Goal: Task Accomplishment & Management: Complete application form

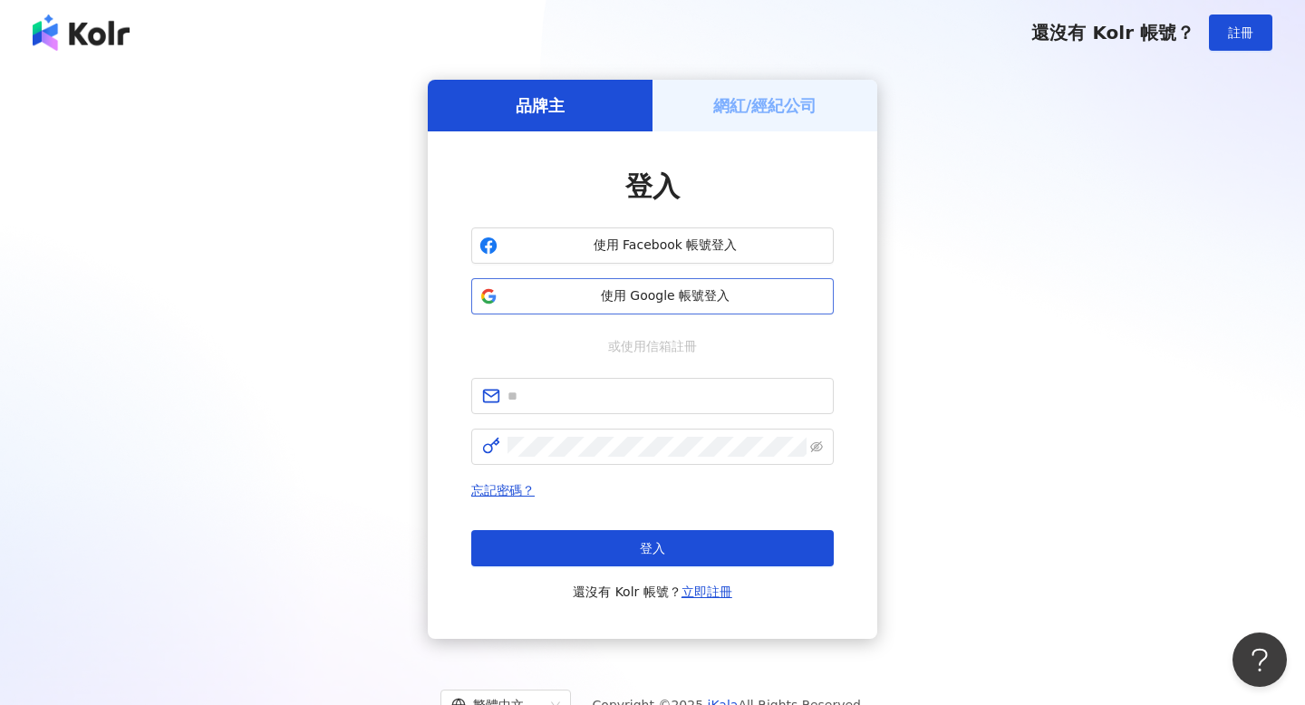
click at [642, 305] on button "使用 Google 帳號登入" at bounding box center [652, 296] width 363 height 36
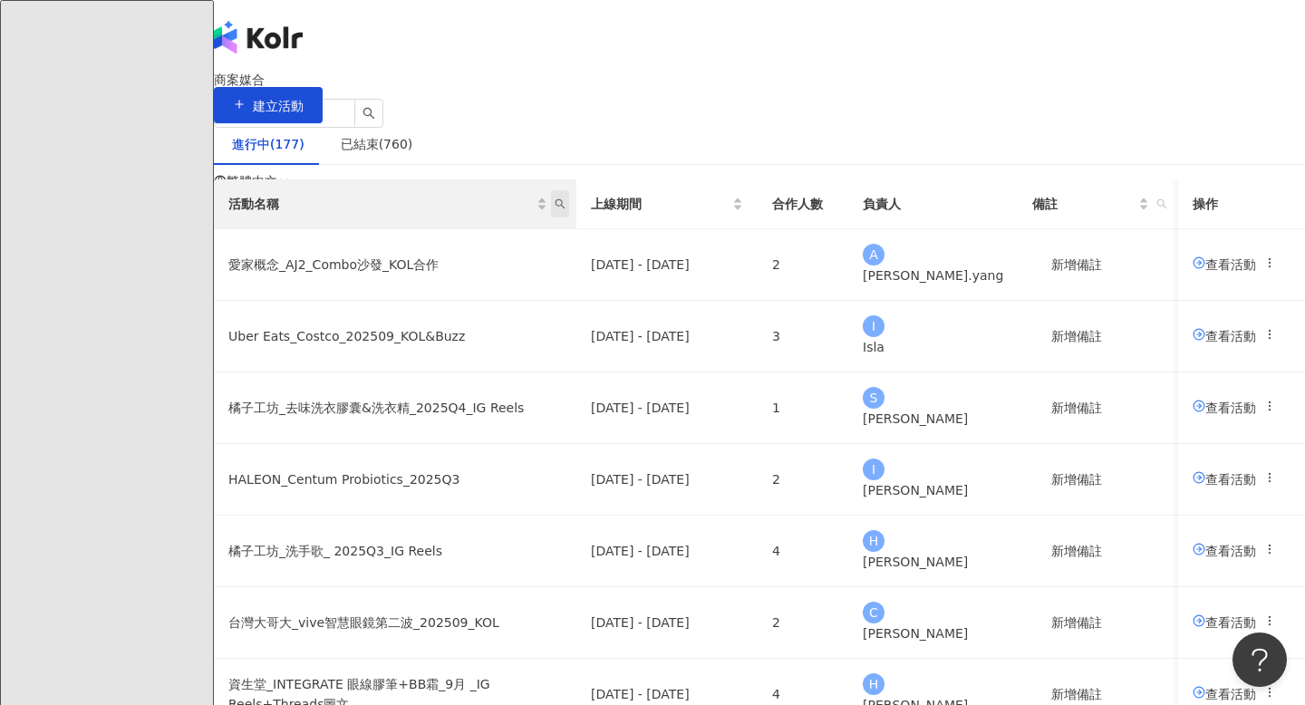
click at [569, 218] on span "活動名稱" at bounding box center [560, 203] width 18 height 27
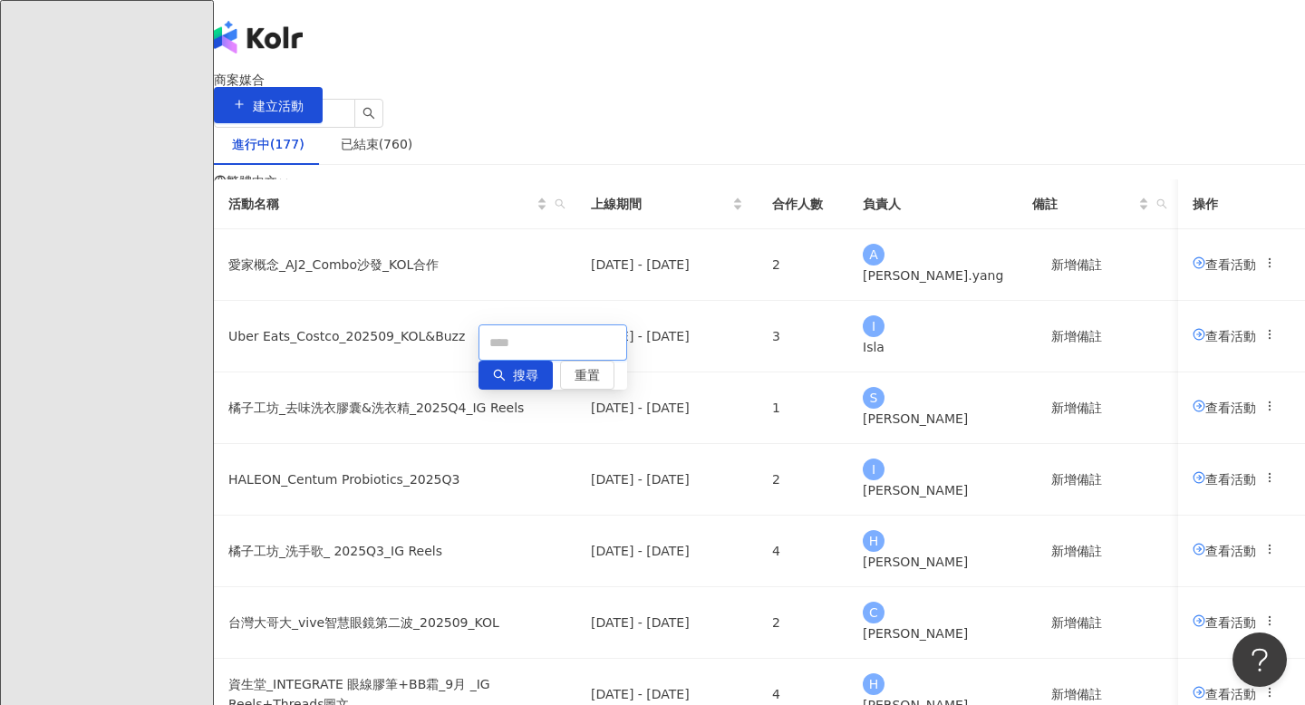
click at [551, 338] on input "text" at bounding box center [553, 342] width 149 height 36
type input "**"
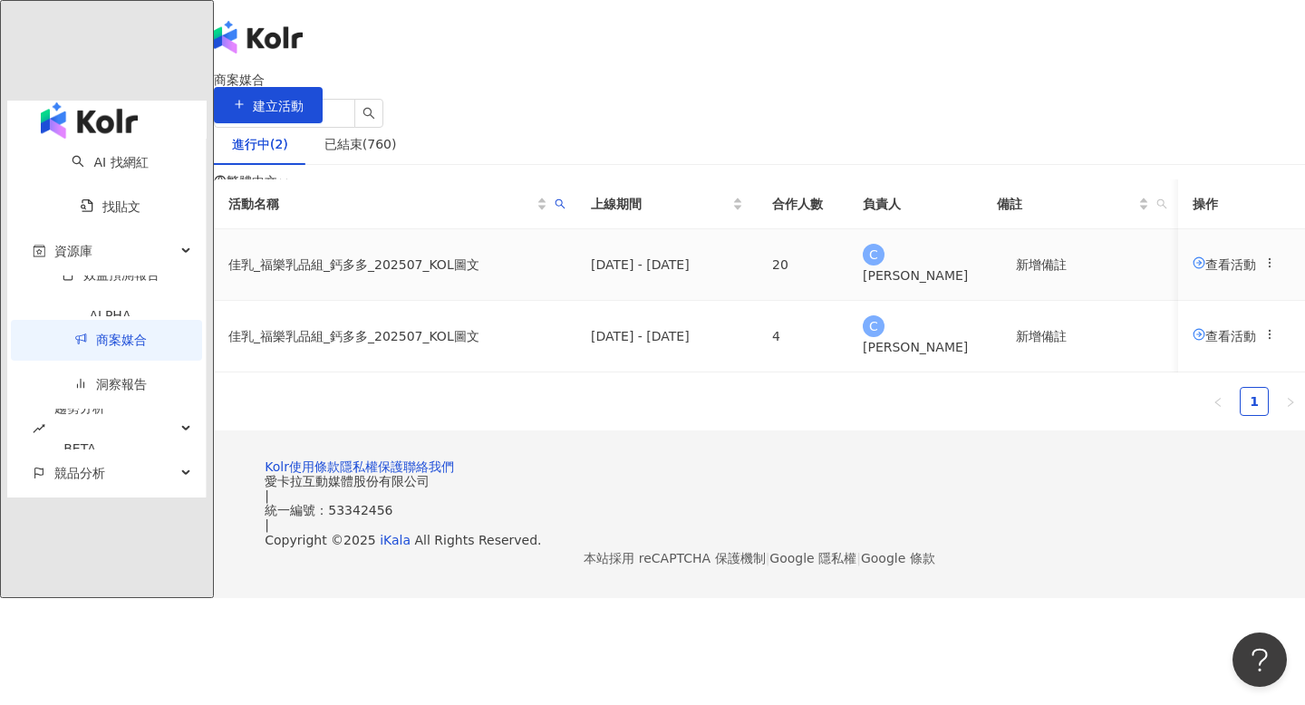
click at [1178, 301] on td "查看活動" at bounding box center [1241, 265] width 127 height 72
click at [1193, 271] on span "查看活動" at bounding box center [1224, 263] width 63 height 15
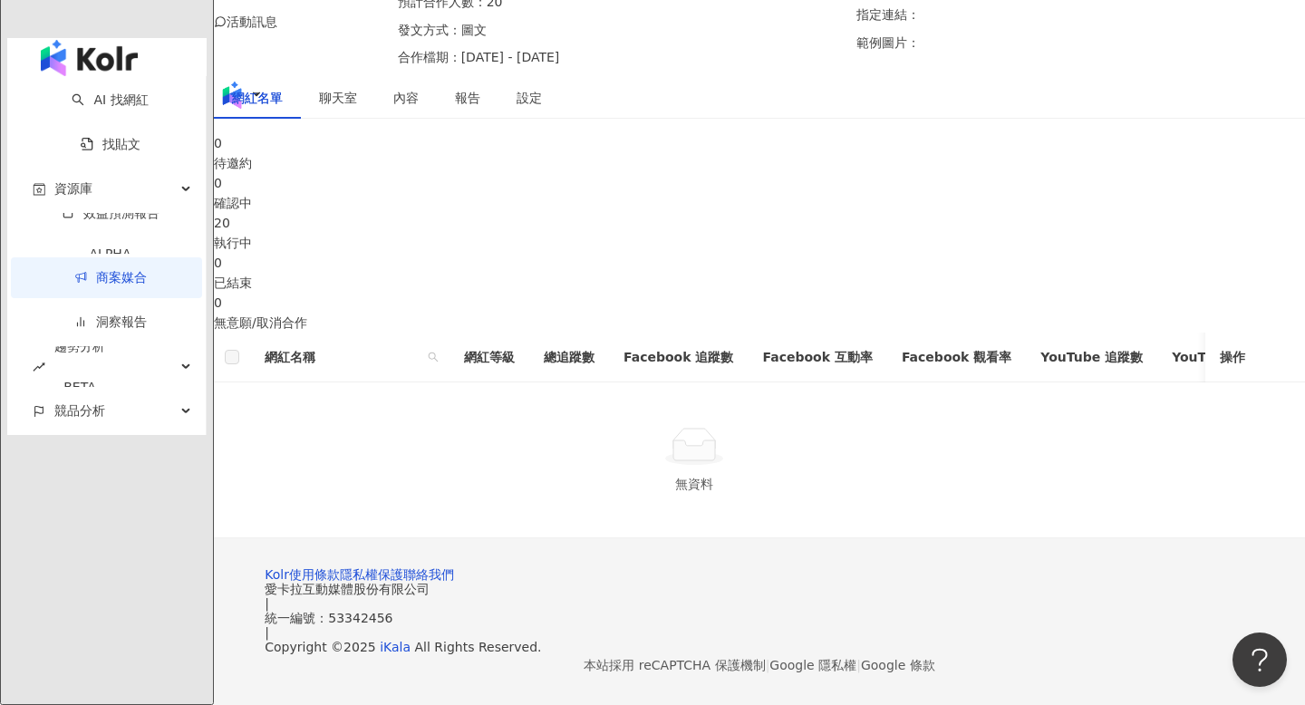
scroll to position [304, 0]
click at [732, 213] on div "20 執行中" at bounding box center [759, 233] width 1091 height 40
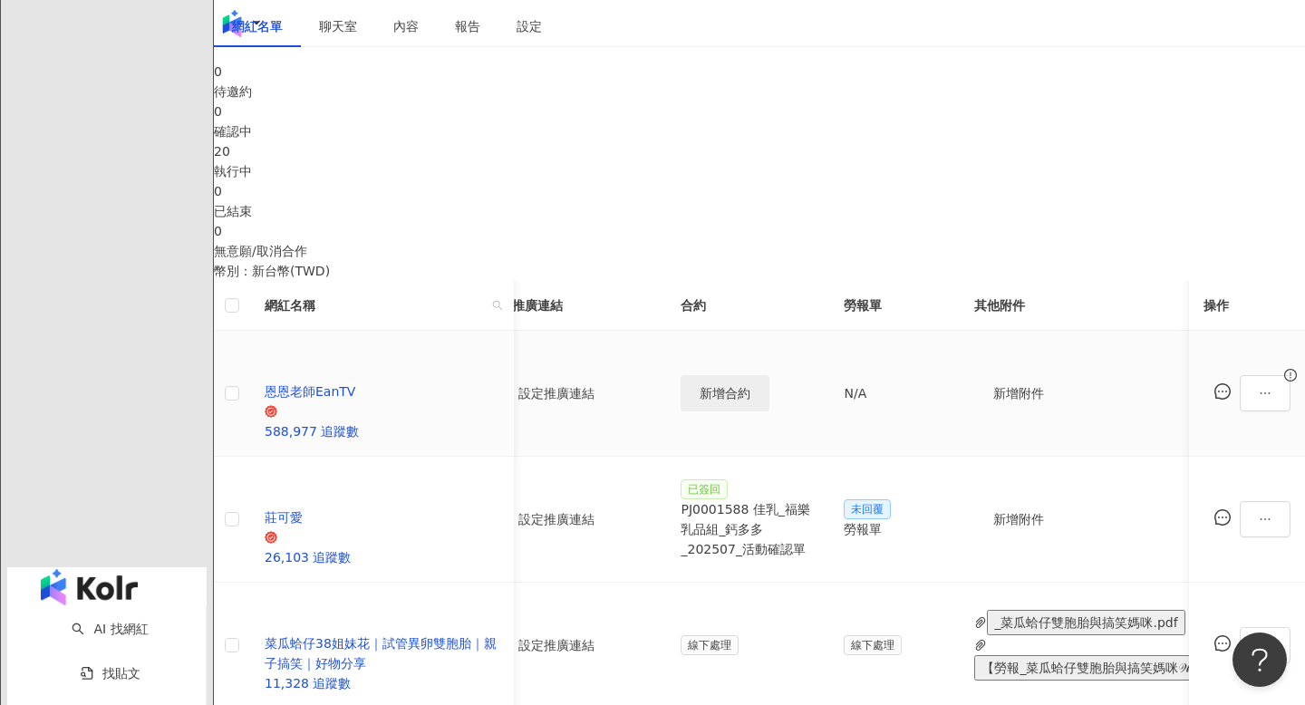
scroll to position [0, 342]
click at [1259, 400] on icon "ellipsis" at bounding box center [1265, 393] width 13 height 13
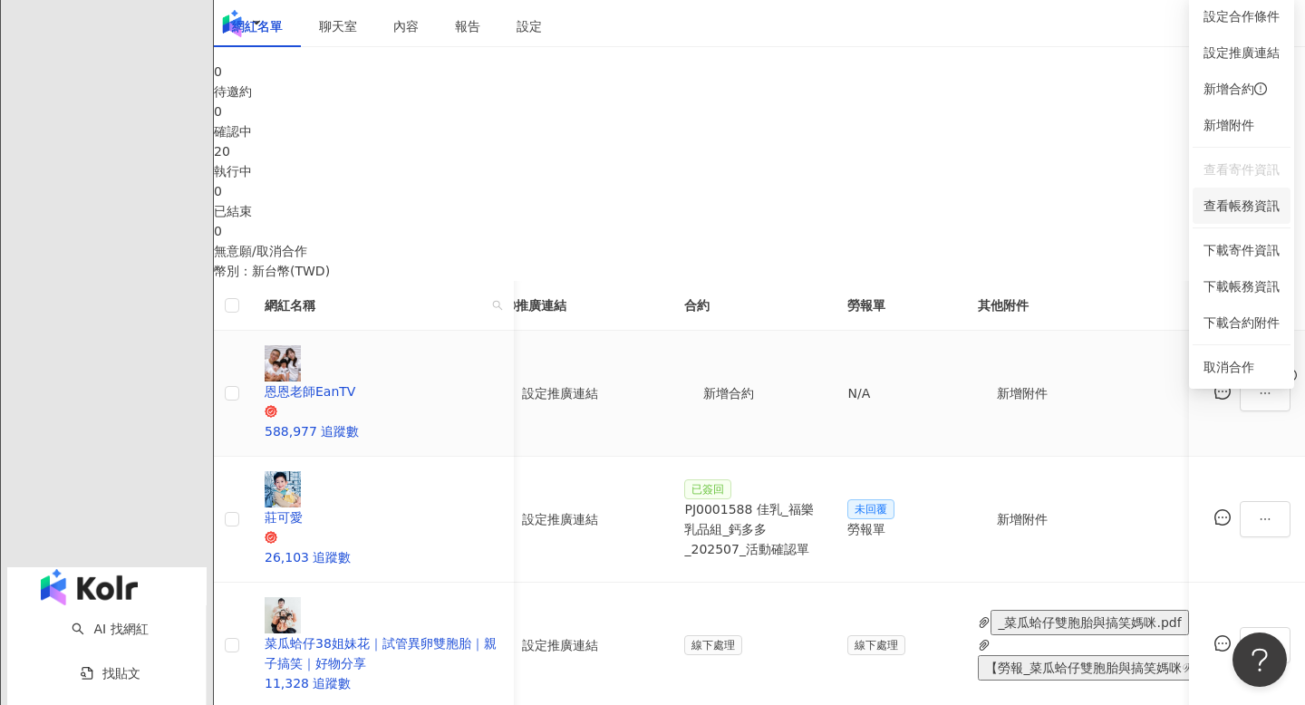
click at [1241, 196] on span "查看帳務資訊" at bounding box center [1242, 206] width 76 height 20
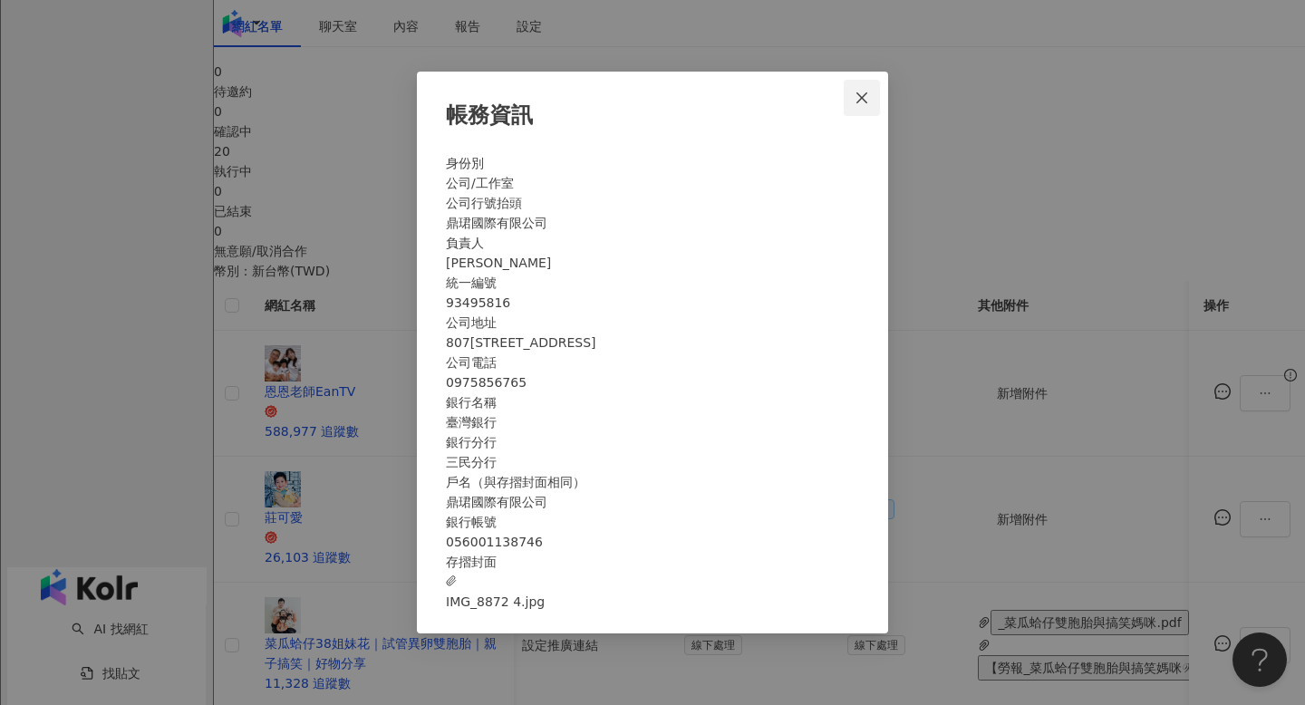
click at [865, 92] on icon "close" at bounding box center [861, 97] width 11 height 11
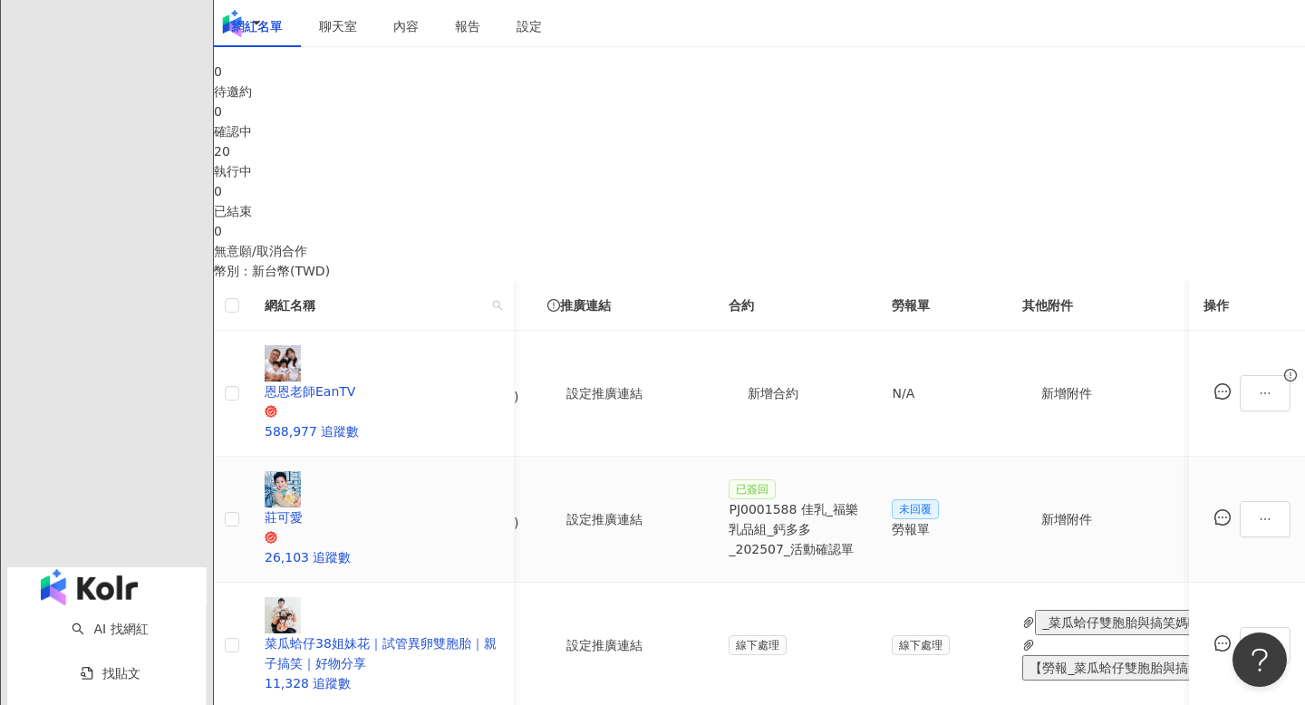
scroll to position [0, 319]
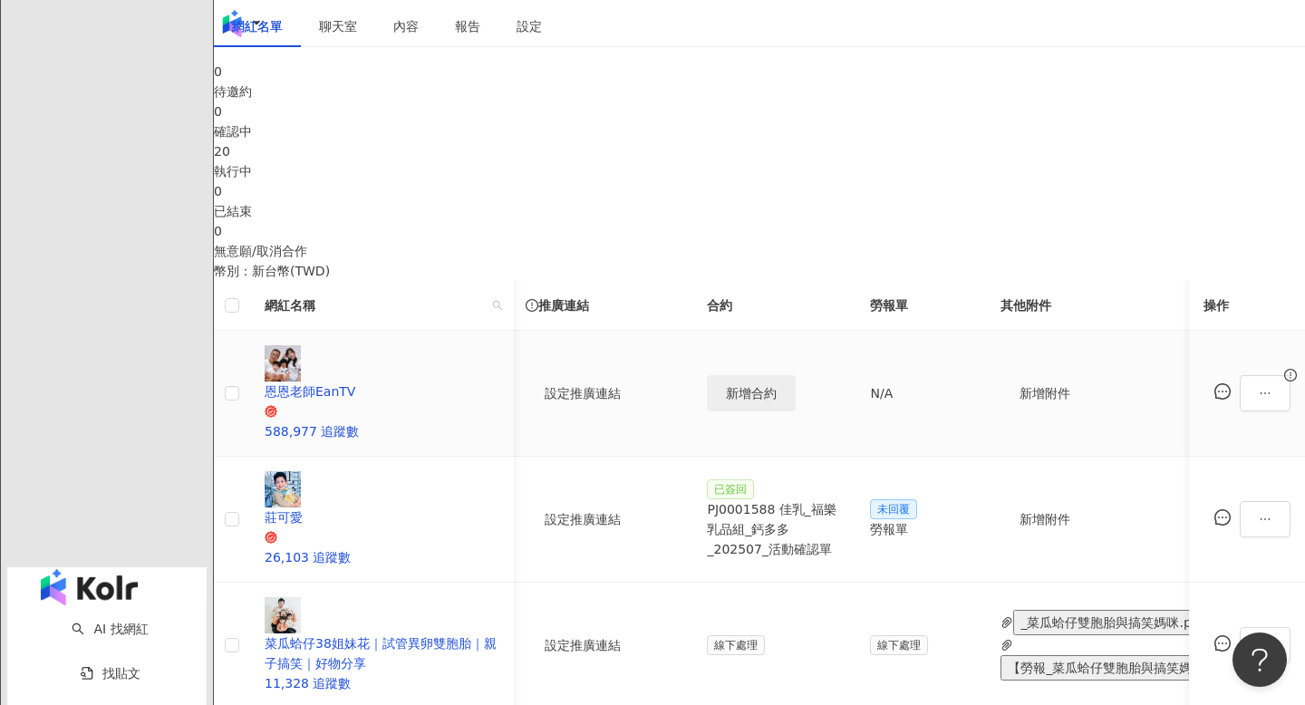
click at [742, 401] on span "新增合約" at bounding box center [751, 393] width 51 height 15
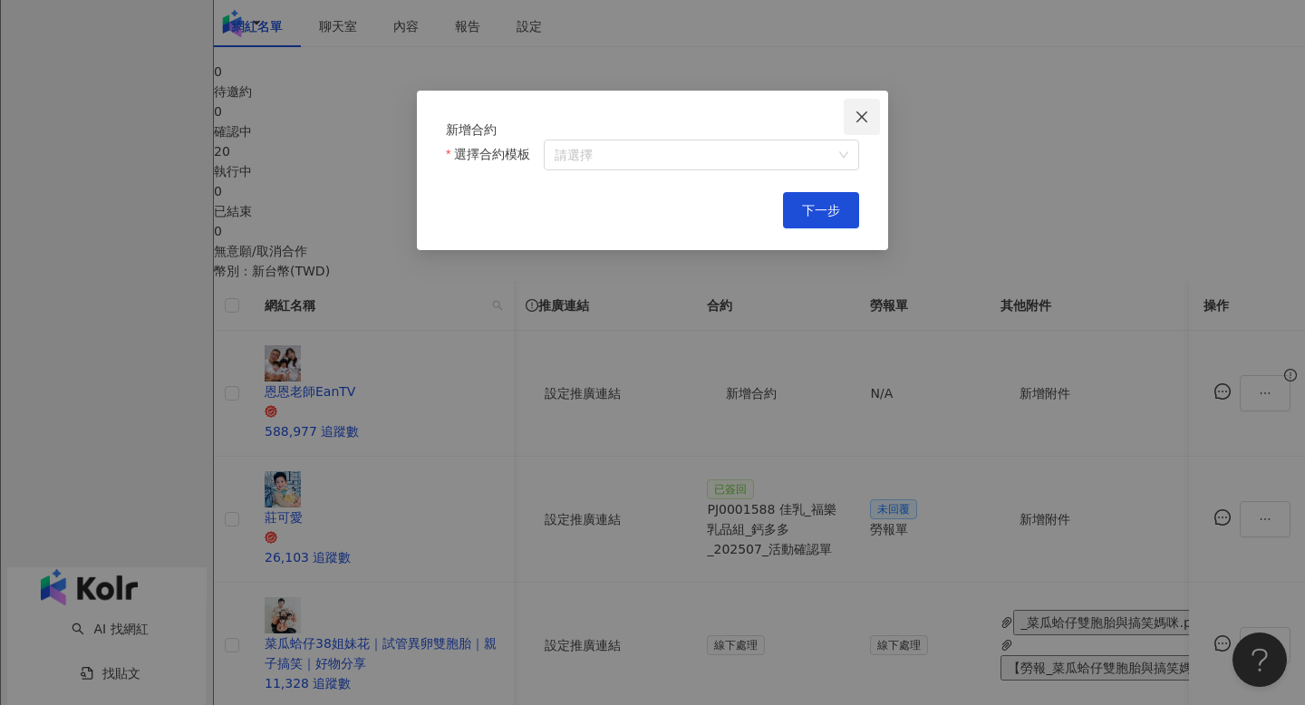
click at [869, 117] on span "Close" at bounding box center [862, 117] width 36 height 15
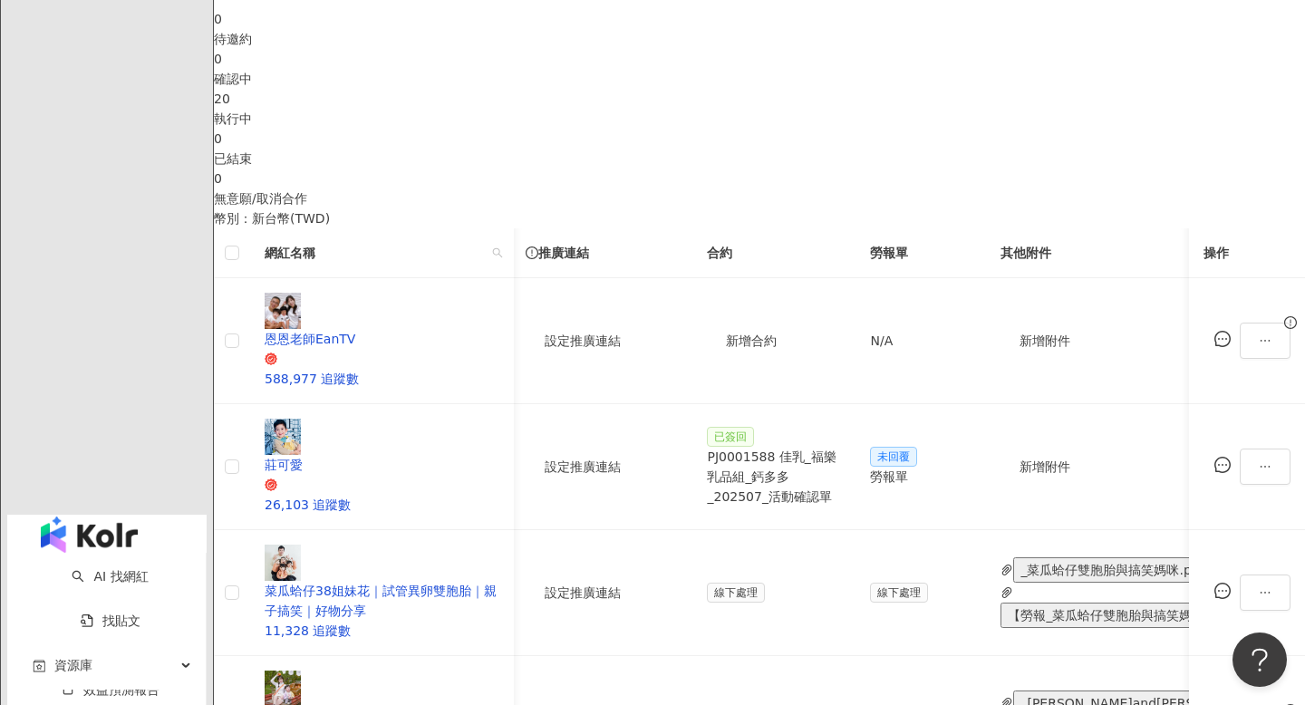
scroll to position [360, 0]
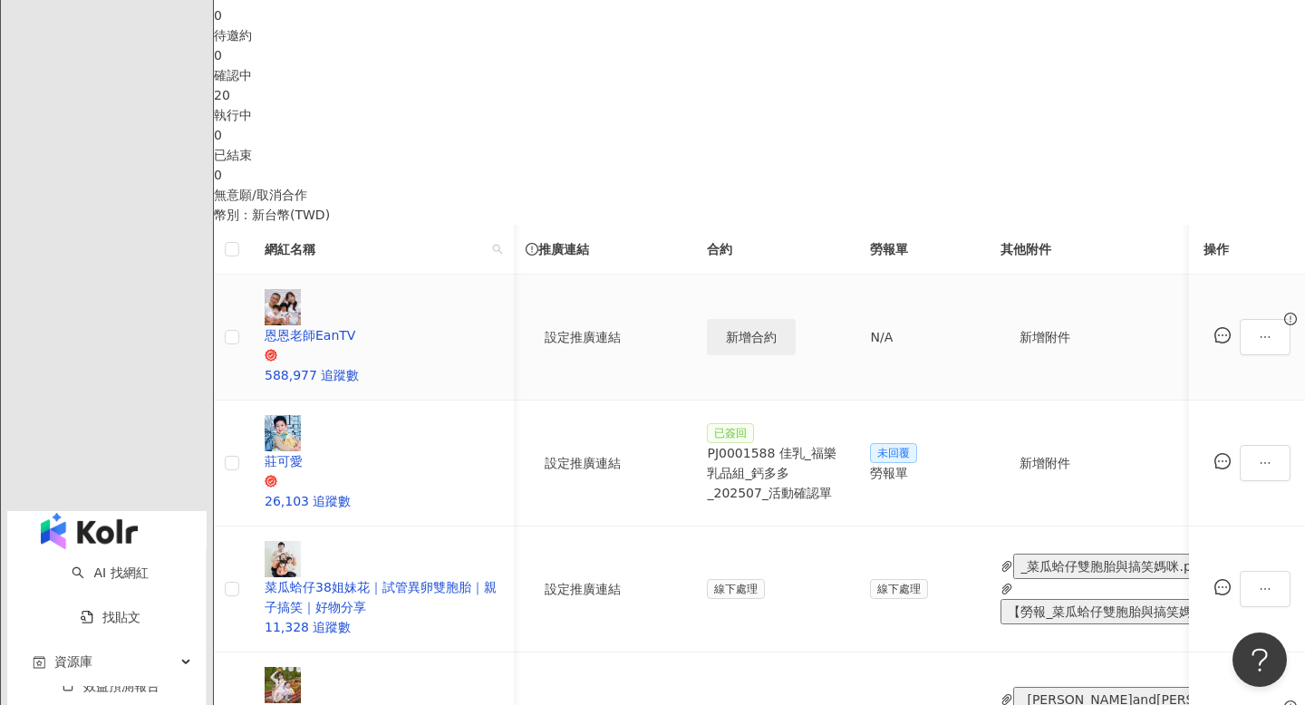
click at [741, 344] on span "新增合約" at bounding box center [751, 337] width 51 height 15
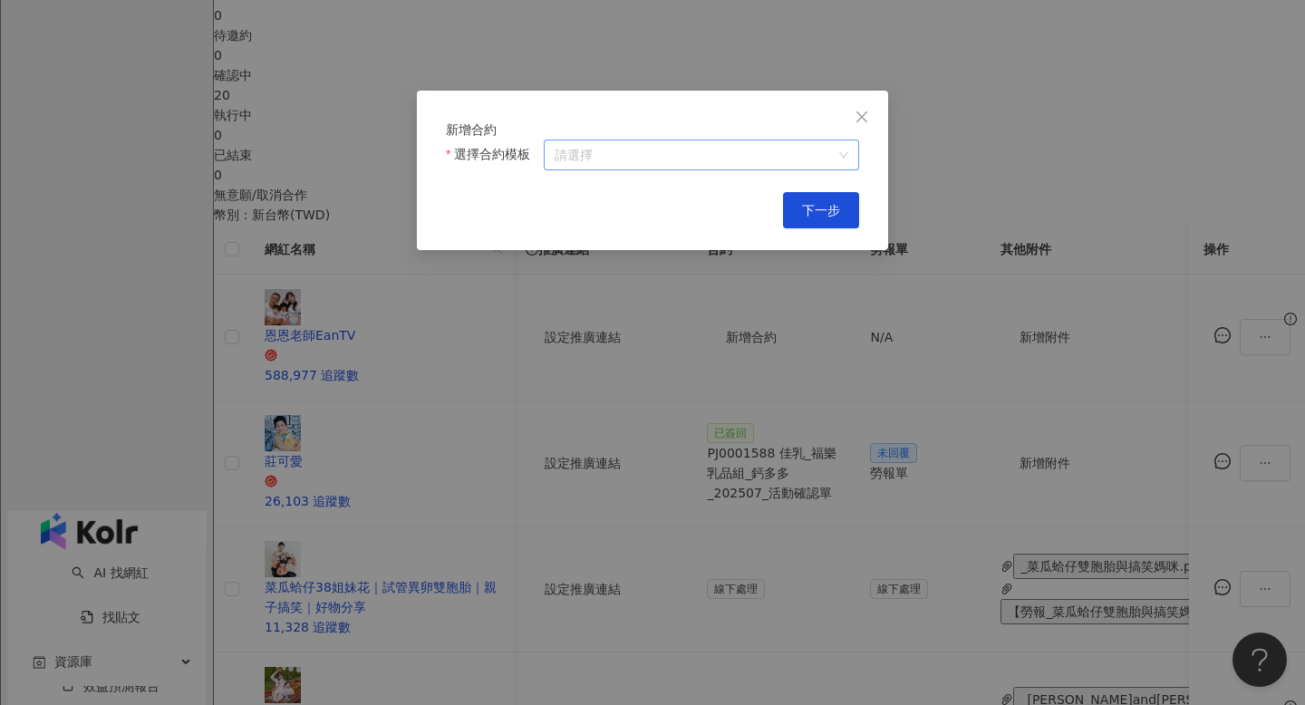
drag, startPoint x: 741, startPoint y: 344, endPoint x: 730, endPoint y: 188, distance: 157.2
click at [730, 188] on div "新增合約 選擇合約模板 請選擇 Cancel 下一步" at bounding box center [652, 352] width 1305 height 705
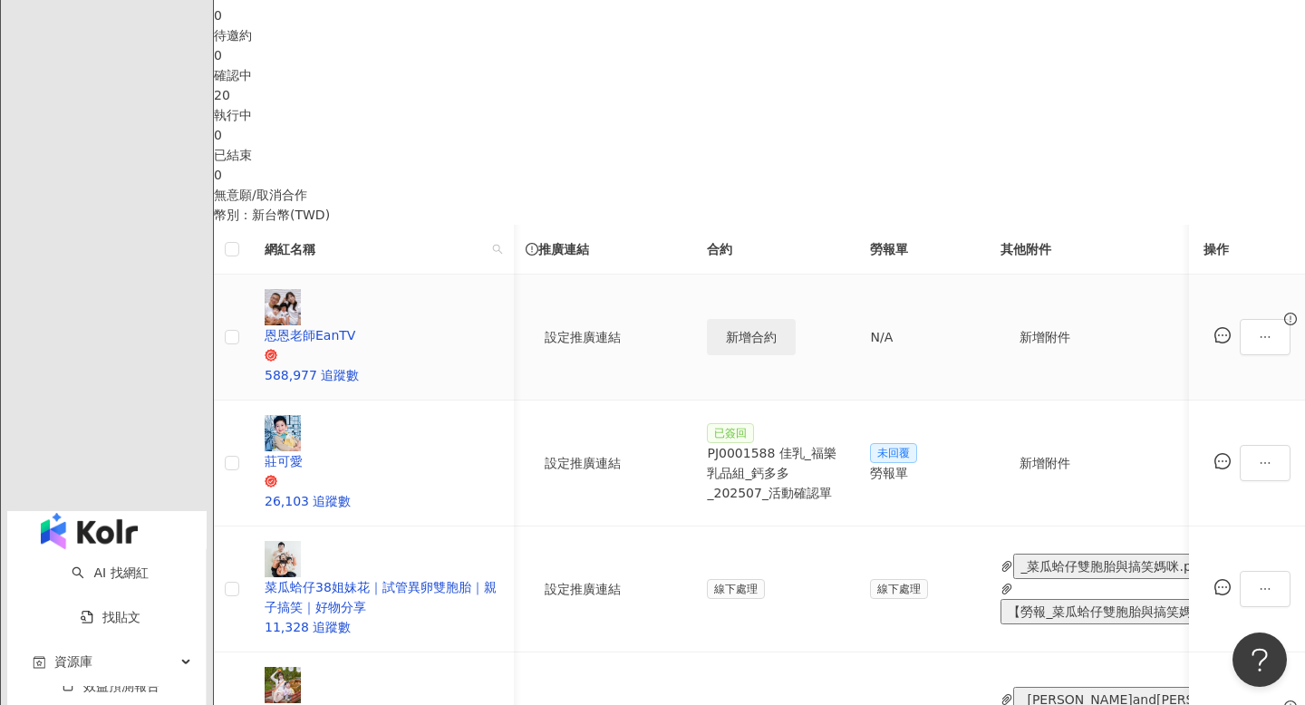
click at [752, 344] on span "新增合約" at bounding box center [751, 337] width 51 height 15
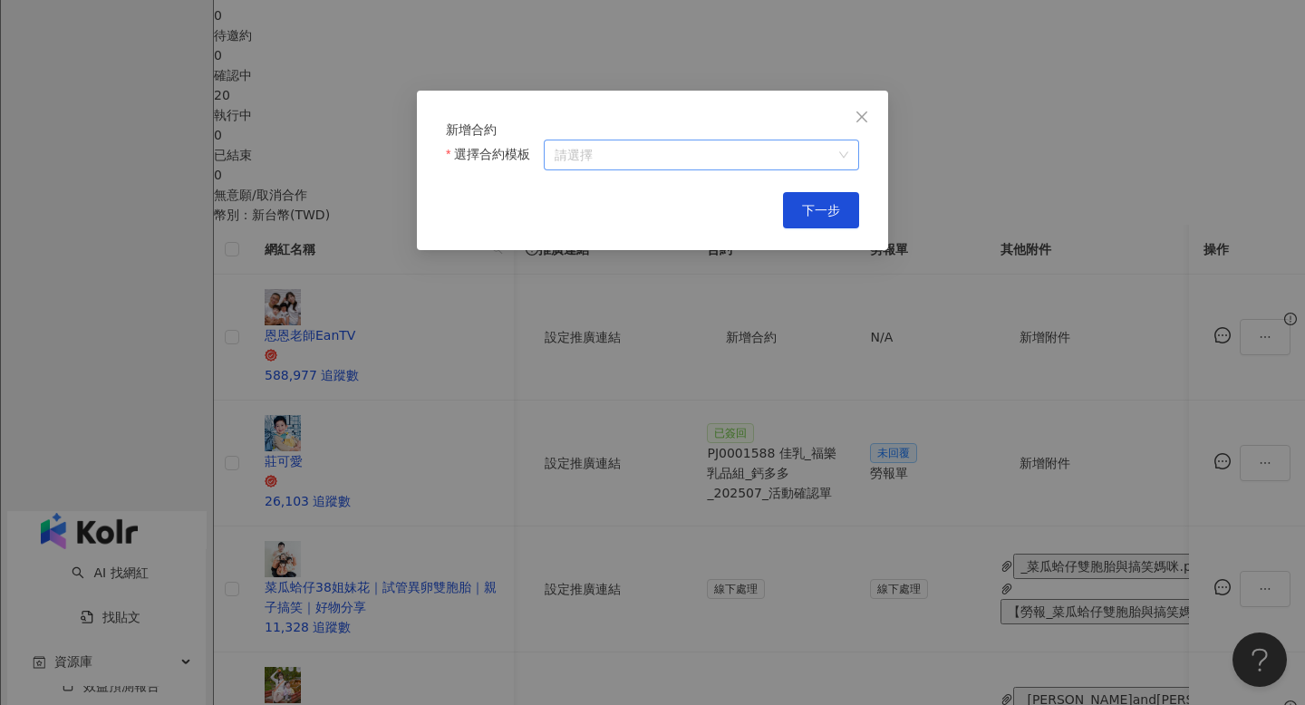
click at [643, 169] on input "選擇合約模板" at bounding box center [702, 154] width 294 height 29
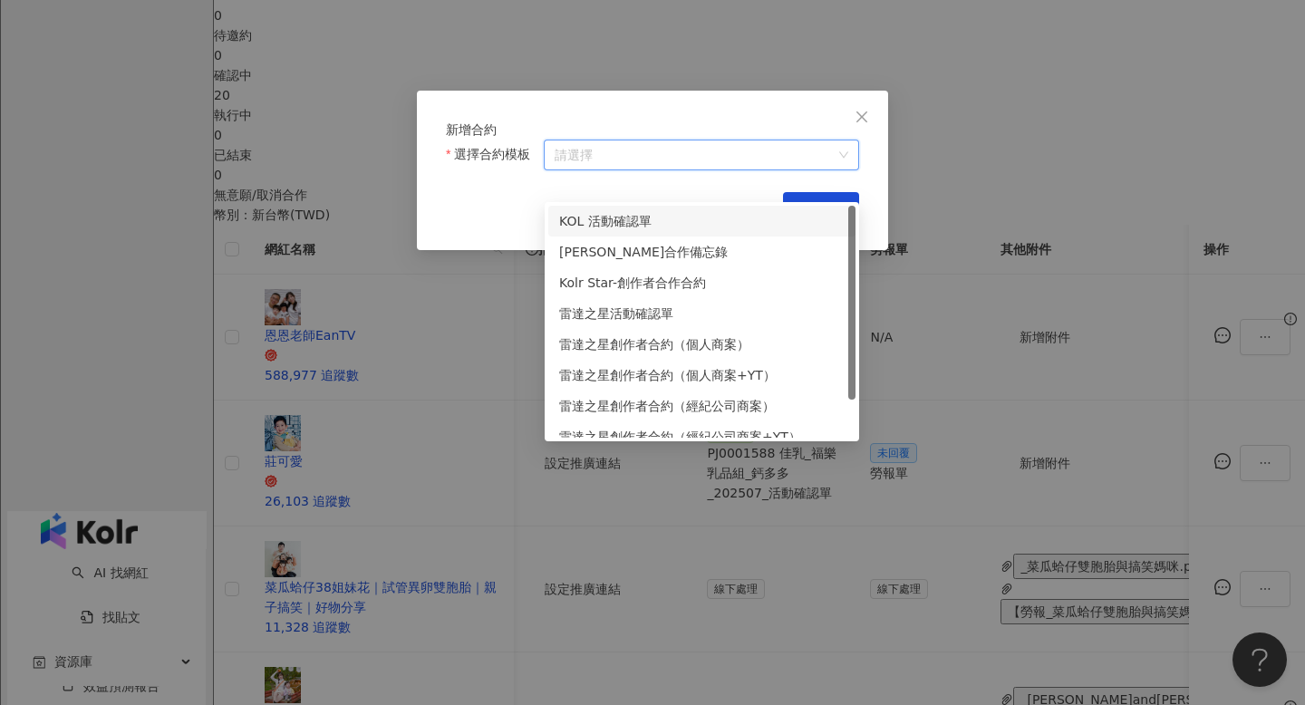
click at [637, 227] on div "KOL 活動確認單" at bounding box center [701, 221] width 285 height 20
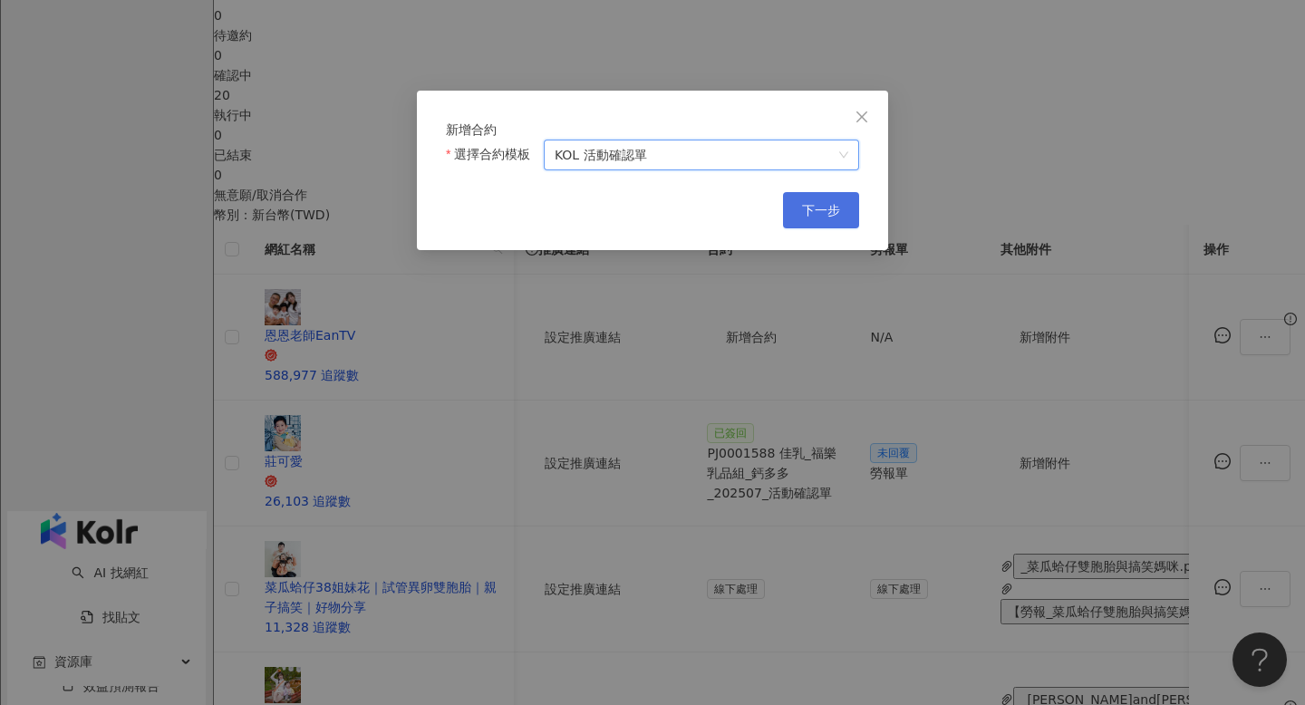
click at [814, 218] on span "下一步" at bounding box center [821, 210] width 38 height 15
